Goal: Task Accomplishment & Management: Manage account settings

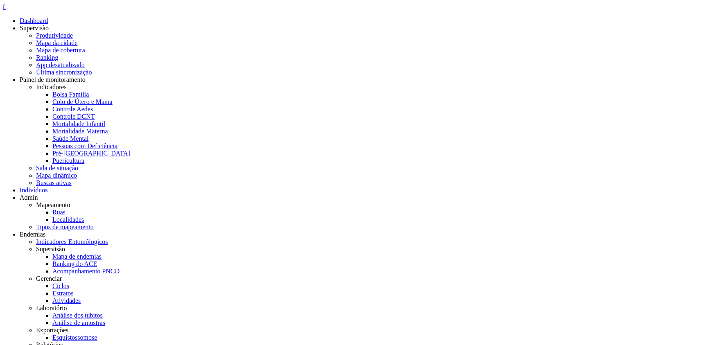
click at [6, 10] on icon "" at bounding box center [4, 6] width 2 height 7
click at [65, 209] on link "Ruas" at bounding box center [58, 212] width 13 height 7
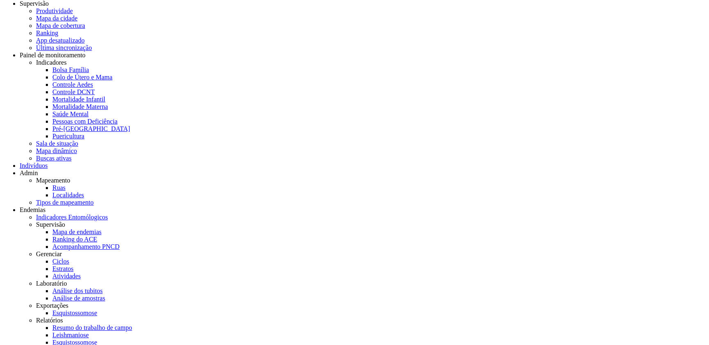
scroll to position [391, 0]
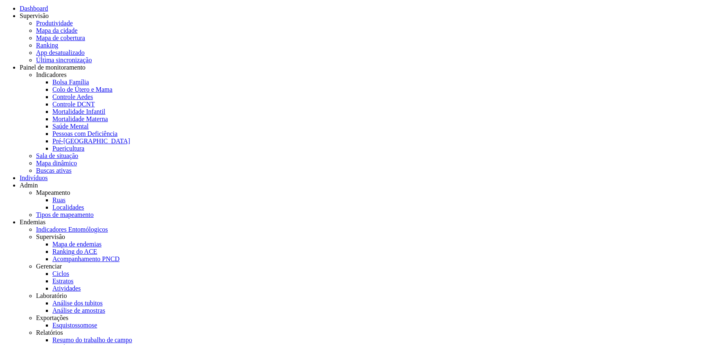
scroll to position [0, 0]
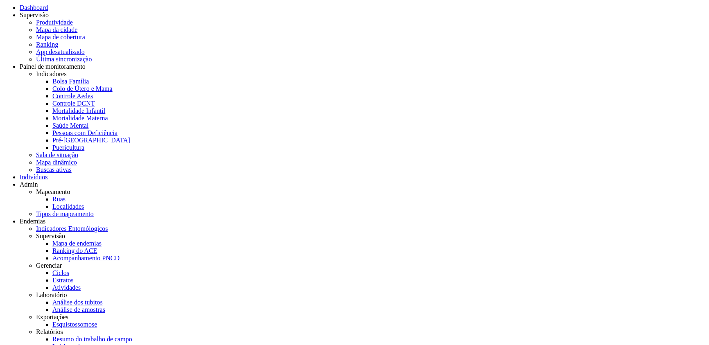
scroll to position [25, 0]
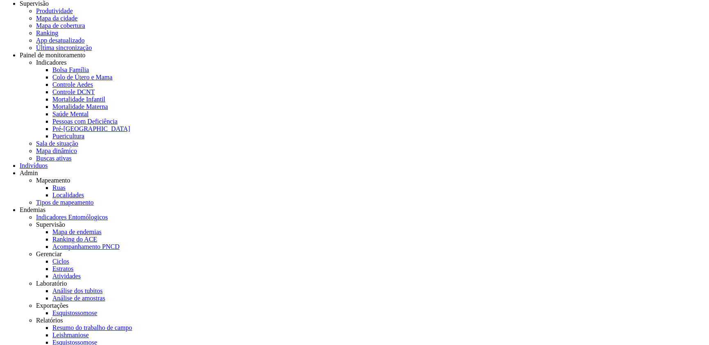
drag, startPoint x: 135, startPoint y: 126, endPoint x: 164, endPoint y: 122, distance: 29.0
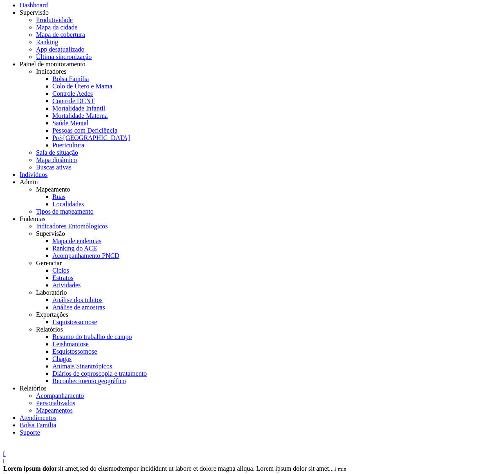
scroll to position [0, 0]
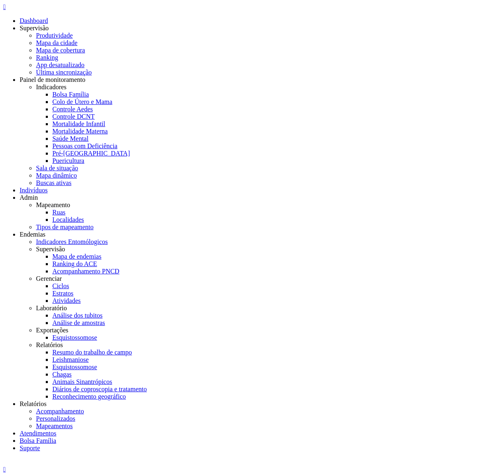
type input "**********"
select select "**"
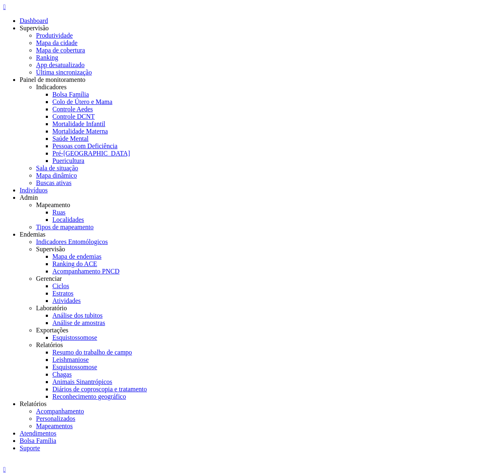
drag, startPoint x: 227, startPoint y: 59, endPoint x: 306, endPoint y: 75, distance: 80.7
drag, startPoint x: 406, startPoint y: 30, endPoint x: 400, endPoint y: 27, distance: 7.0
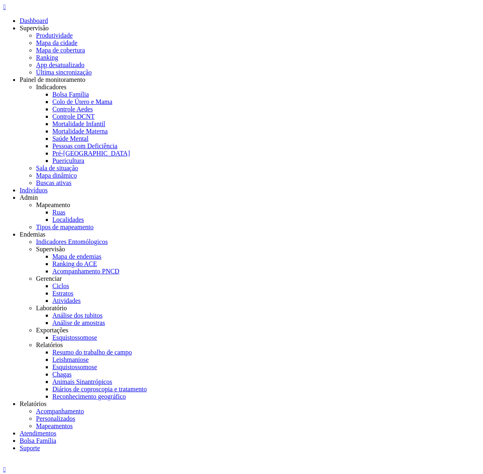
type input "**********"
type input "*********"
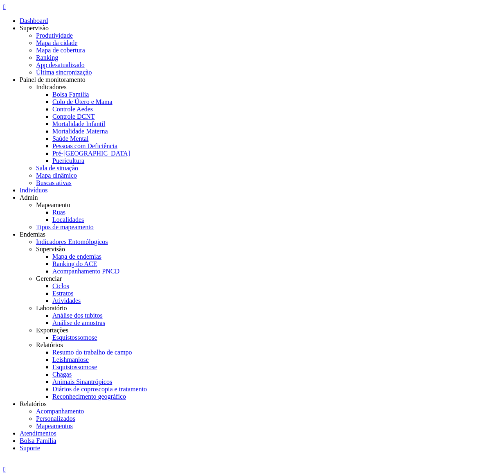
drag, startPoint x: 163, startPoint y: 56, endPoint x: 122, endPoint y: 56, distance: 41.3
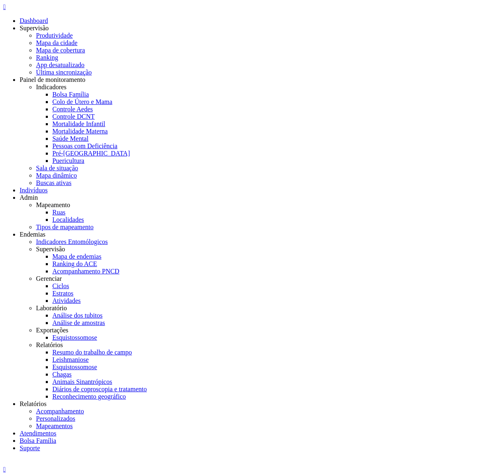
drag, startPoint x: 275, startPoint y: 122, endPoint x: 300, endPoint y: 140, distance: 31.1
drag, startPoint x: 287, startPoint y: 123, endPoint x: 285, endPoint y: 132, distance: 9.2
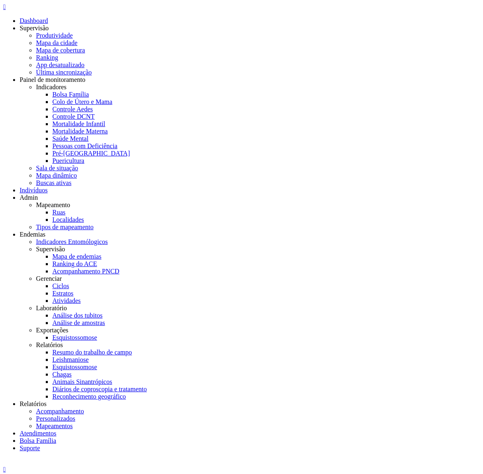
paste input
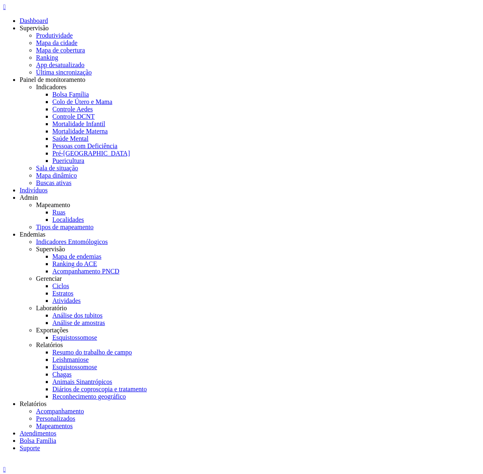
paste input
type input "*********"
drag, startPoint x: 295, startPoint y: 129, endPoint x: 202, endPoint y: 109, distance: 95.1
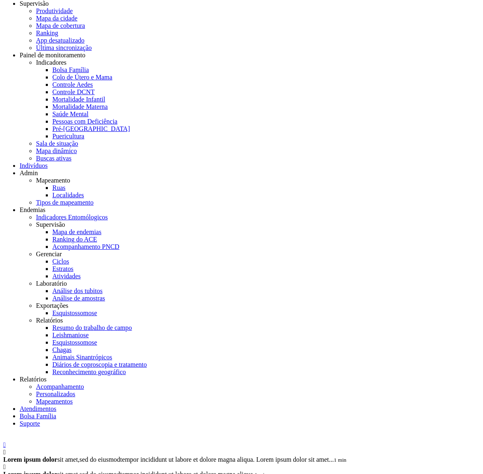
scroll to position [576, 0]
drag, startPoint x: 259, startPoint y: 242, endPoint x: 272, endPoint y: 247, distance: 14.2
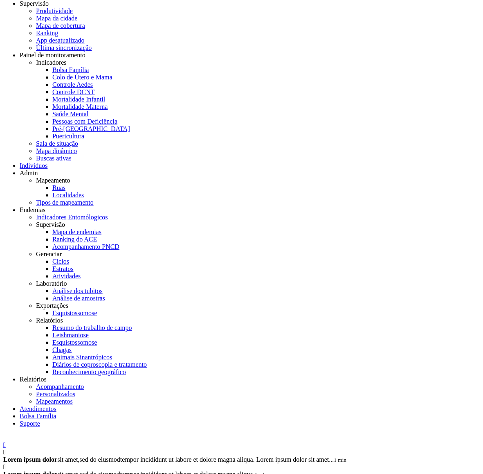
scroll to position [576, 0]
drag, startPoint x: 304, startPoint y: 83, endPoint x: 297, endPoint y: 92, distance: 11.4
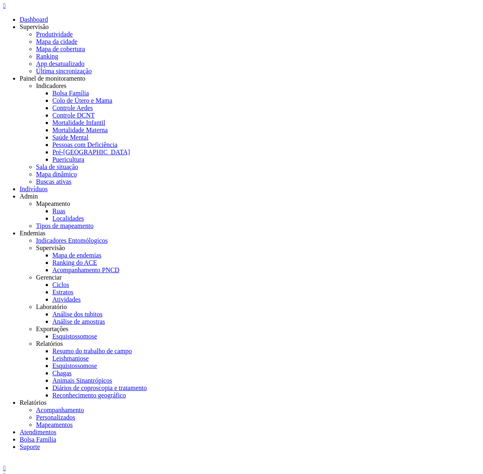
scroll to position [0, 0]
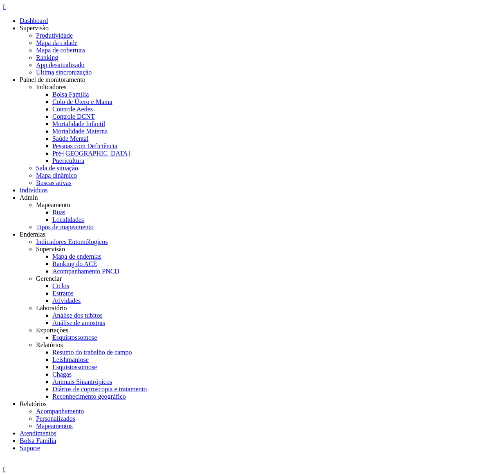
click at [3, 345] on img at bounding box center [3, 464] width 0 height 0
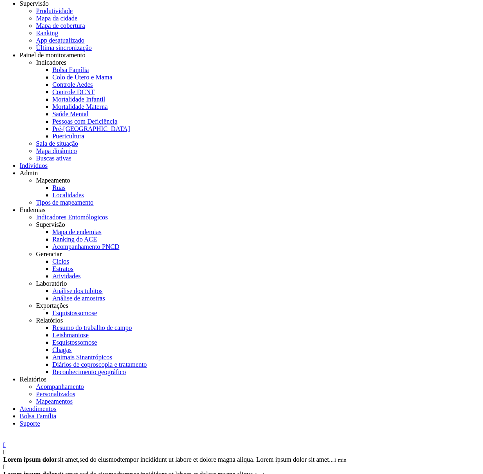
drag, startPoint x: 122, startPoint y: 142, endPoint x: 118, endPoint y: 136, distance: 6.5
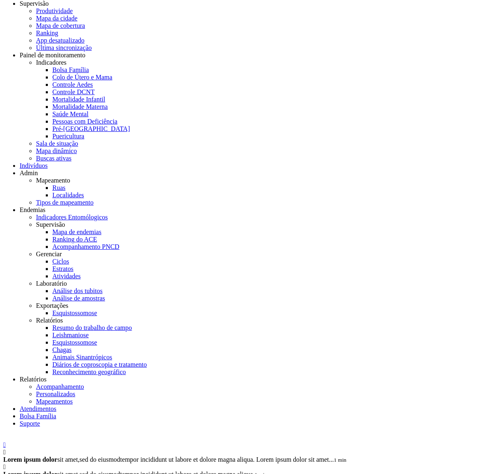
scroll to position [944, 0]
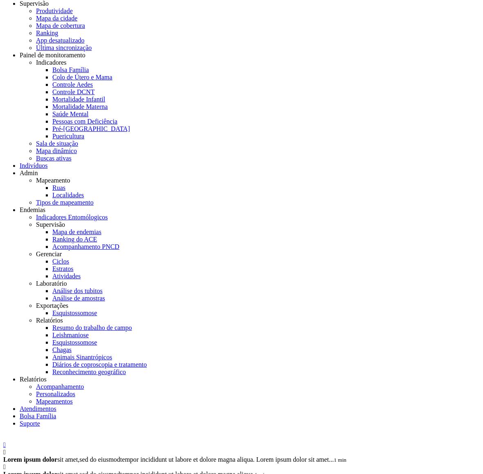
drag, startPoint x: 84, startPoint y: 144, endPoint x: 81, endPoint y: 140, distance: 4.6
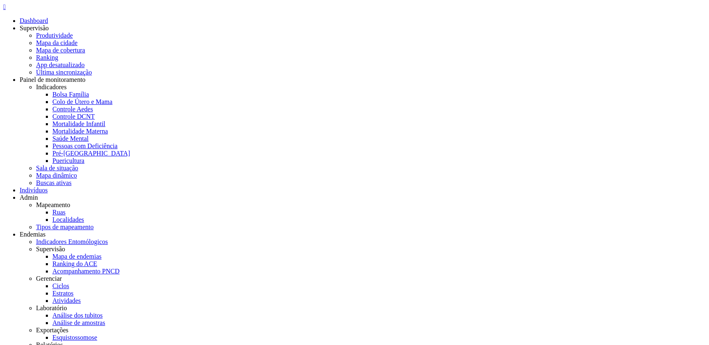
drag, startPoint x: 75, startPoint y: 200, endPoint x: 30, endPoint y: 192, distance: 45.6
copy td "Engenho Caetes"
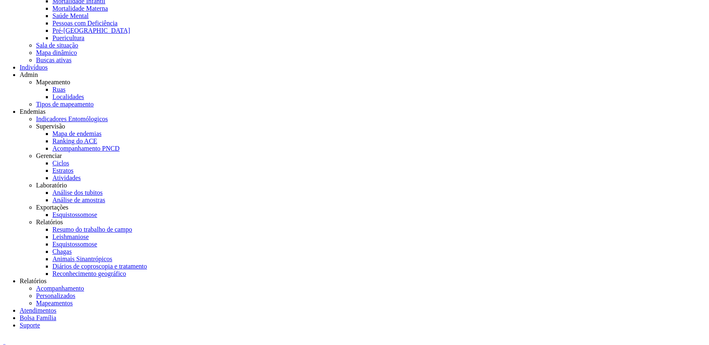
scroll to position [176, 0]
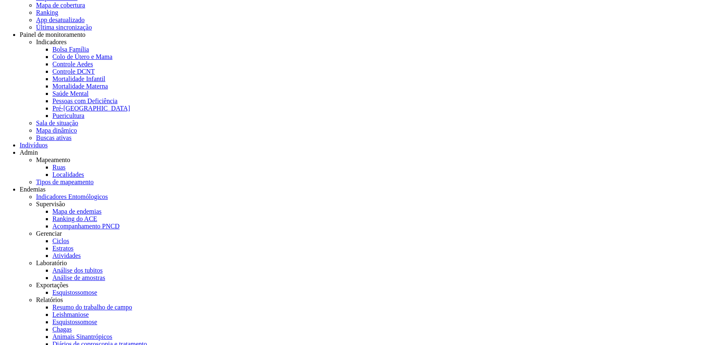
scroll to position [41, 0]
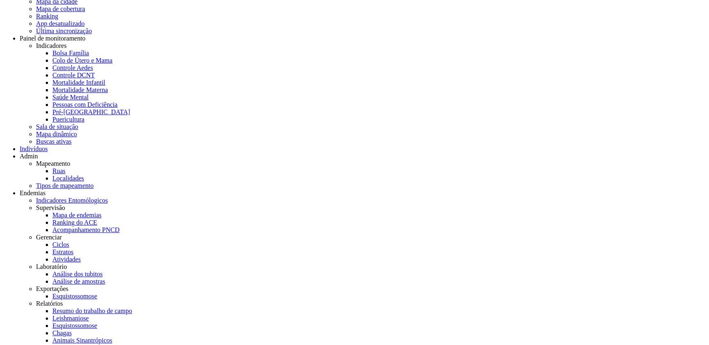
scroll to position [25, 0]
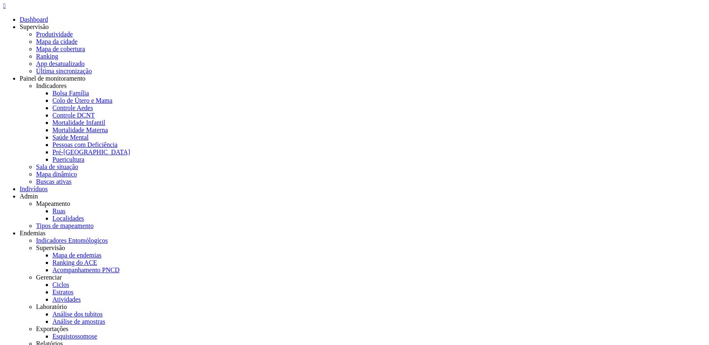
scroll to position [0, 0]
click at [6, 10] on icon "" at bounding box center [4, 6] width 2 height 7
click at [65, 209] on link "Ruas" at bounding box center [58, 212] width 13 height 7
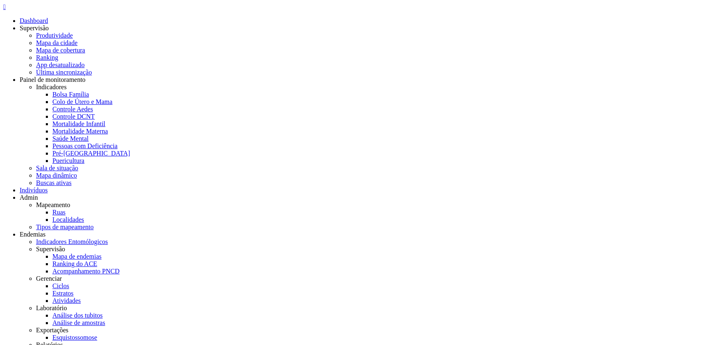
paste input "**********"
type input "**********"
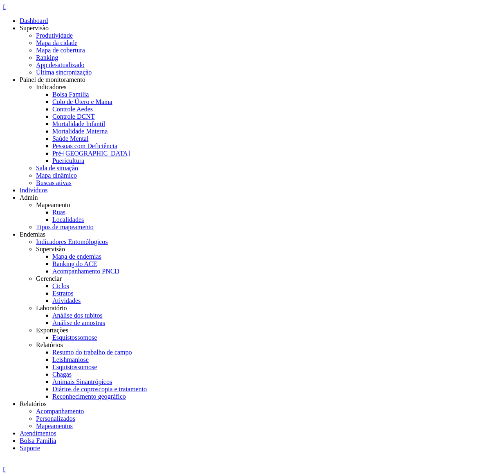
click at [6, 9] on icon "" at bounding box center [4, 6] width 2 height 7
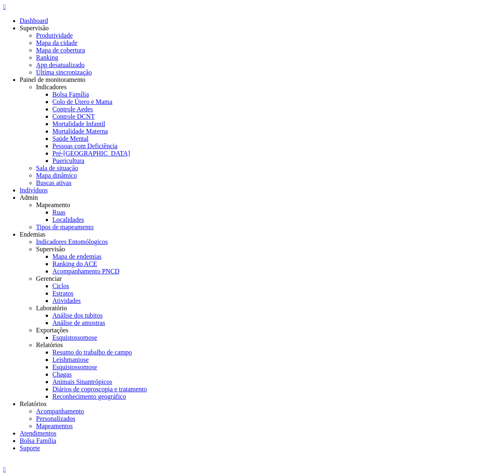
drag, startPoint x: 194, startPoint y: 61, endPoint x: 190, endPoint y: 63, distance: 4.4
drag, startPoint x: 164, startPoint y: 72, endPoint x: 214, endPoint y: 61, distance: 51.1
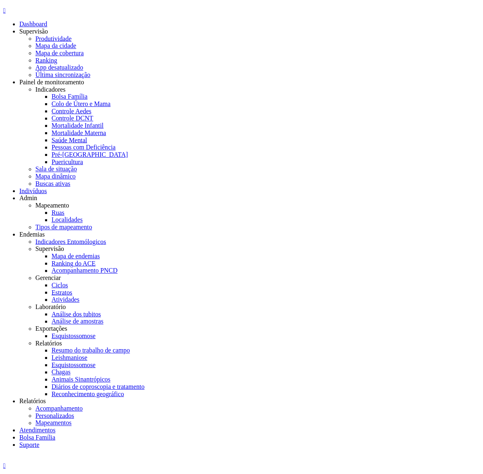
scroll to position [365, 0]
